Goal: Information Seeking & Learning: Learn about a topic

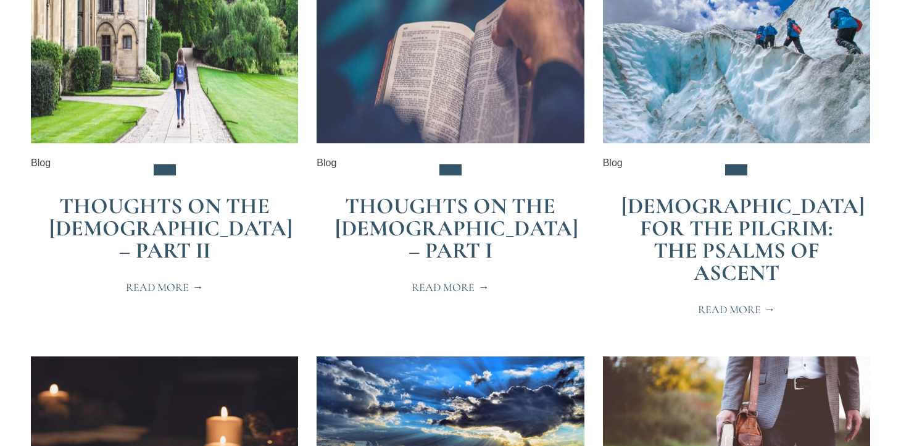
scroll to position [723, 0]
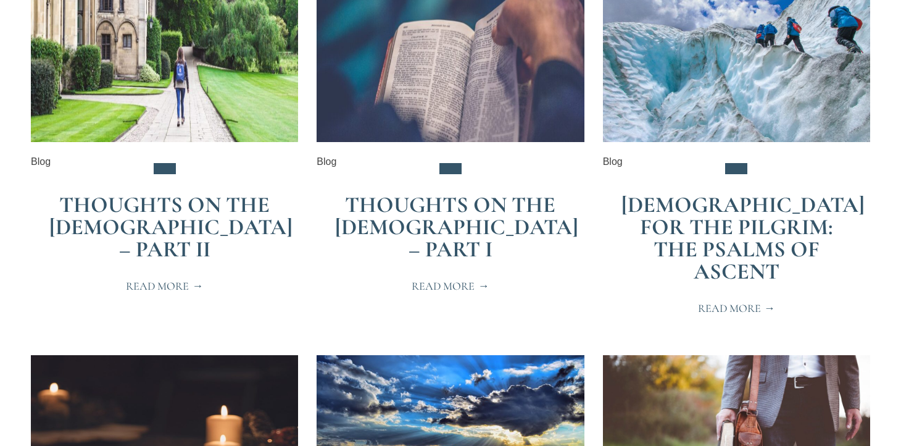
click at [155, 217] on link "Thoughts on the [DEMOGRAPHIC_DATA] – Part II" at bounding box center [170, 226] width 243 height 71
